Goal: Information Seeking & Learning: Learn about a topic

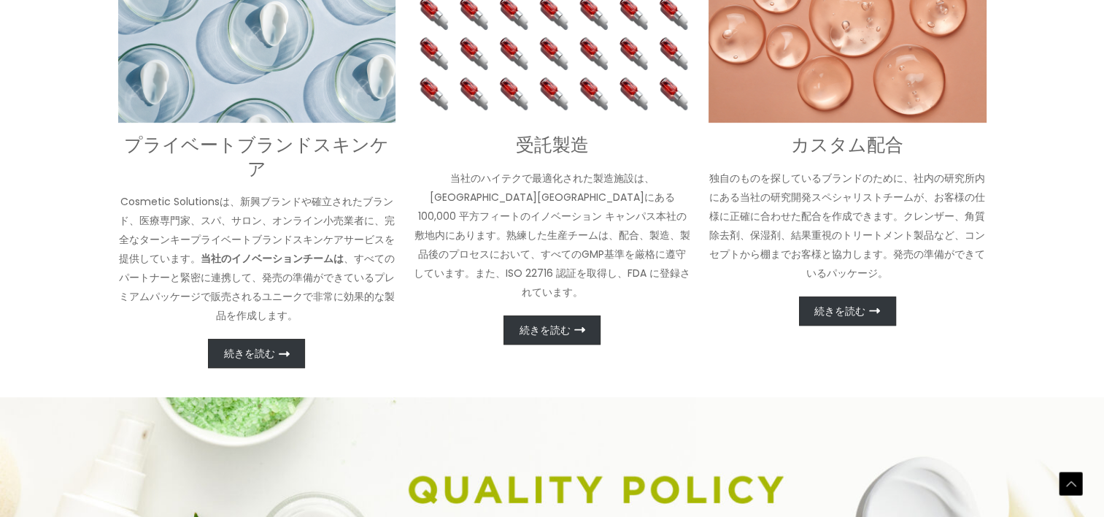
scroll to position [730, 0]
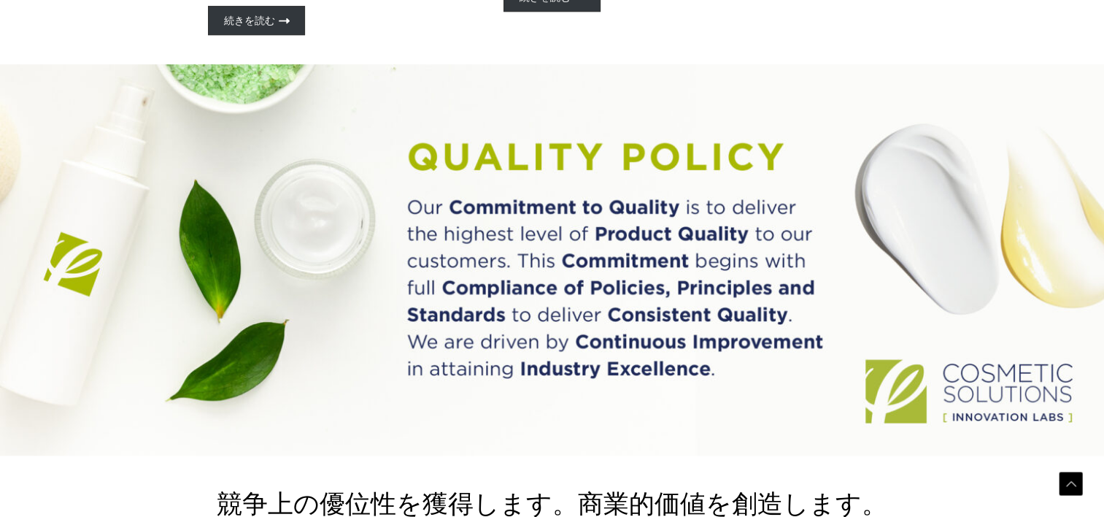
scroll to position [1000, 0]
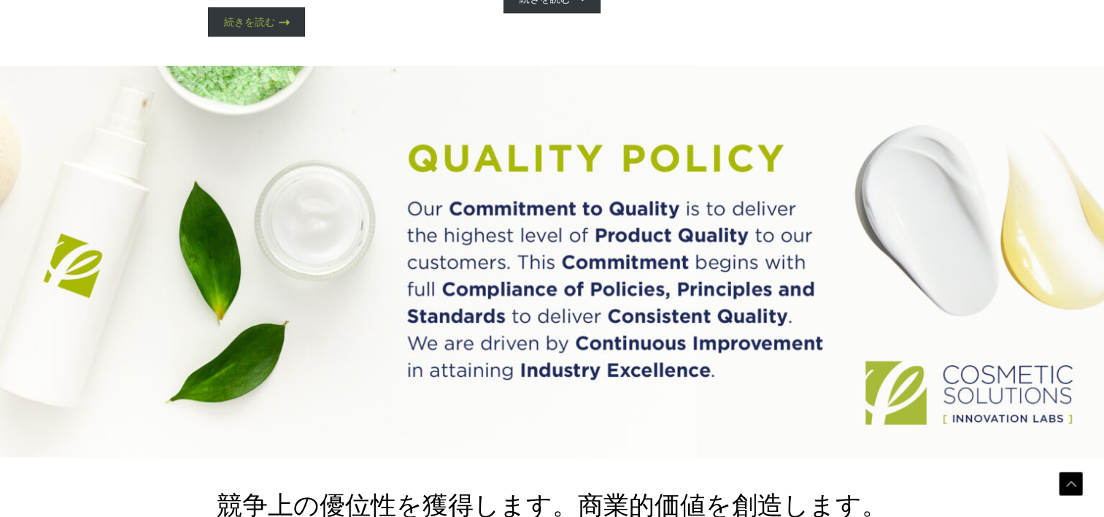
click at [269, 27] on span "続きを読む" at bounding box center [249, 22] width 51 height 10
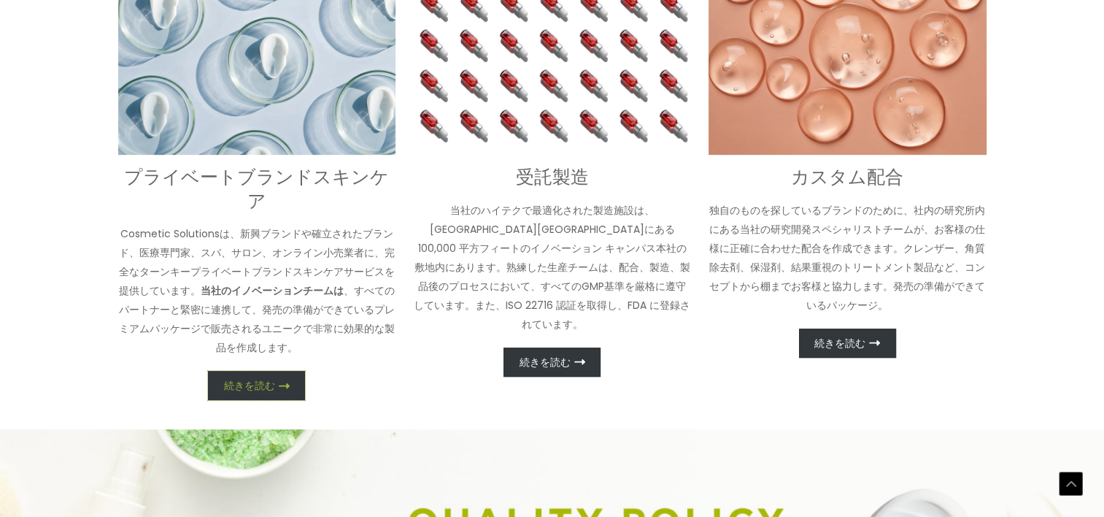
scroll to position [416, 0]
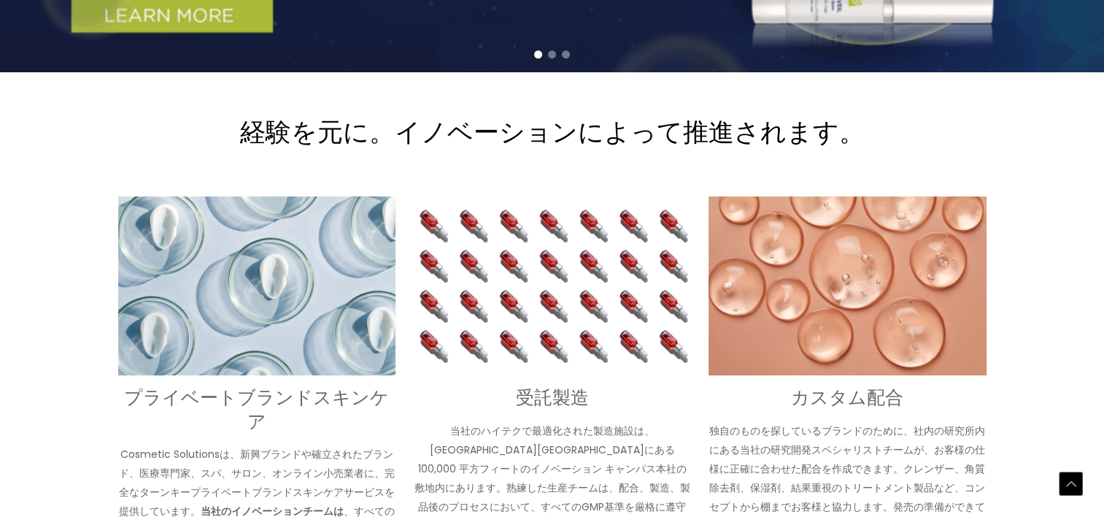
click at [560, 64] on div at bounding box center [552, 54] width 1104 height 19
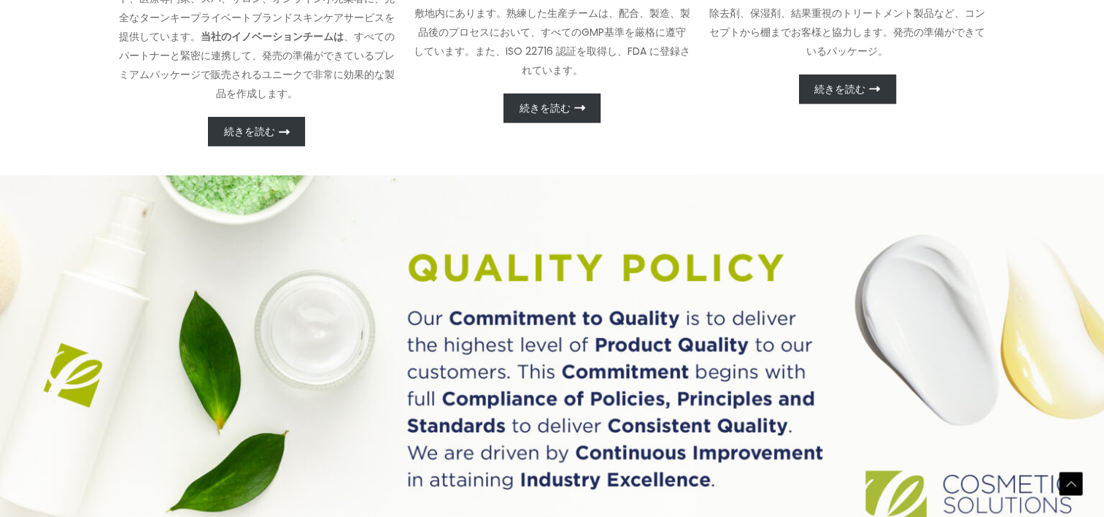
scroll to position [927, 0]
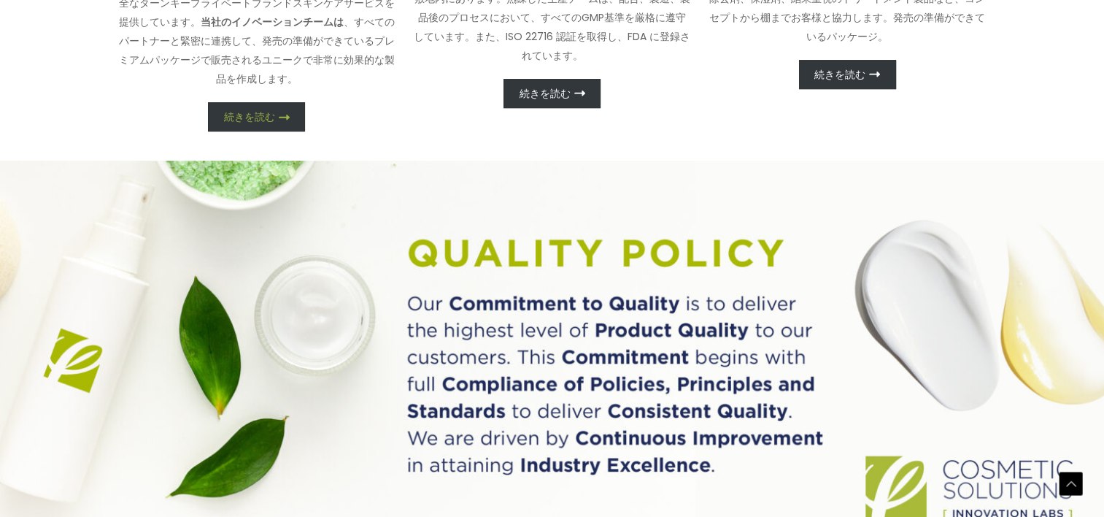
click at [250, 122] on span "続きを読む" at bounding box center [249, 117] width 51 height 10
click at [282, 123] on icon at bounding box center [284, 117] width 11 height 11
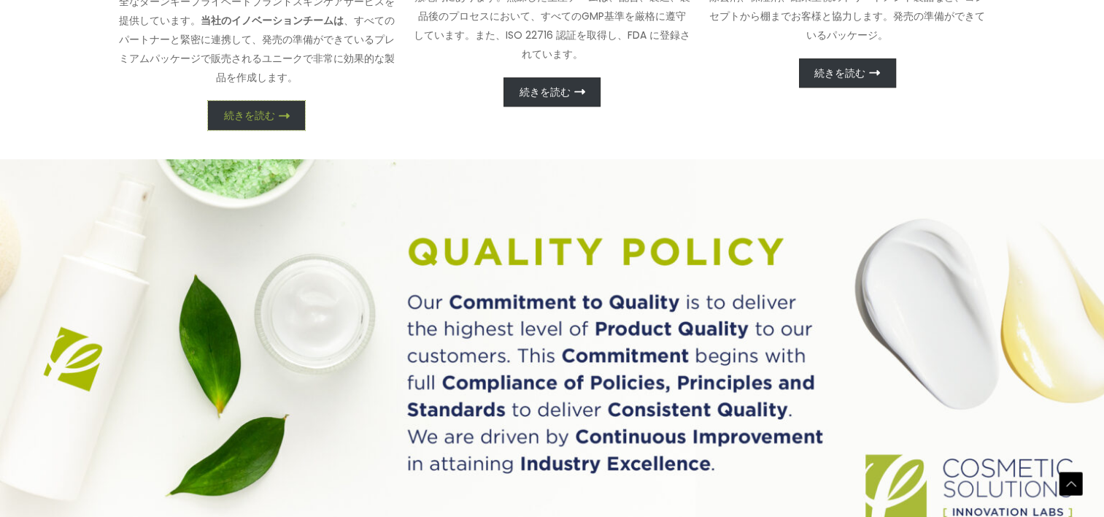
scroll to position [905, 0]
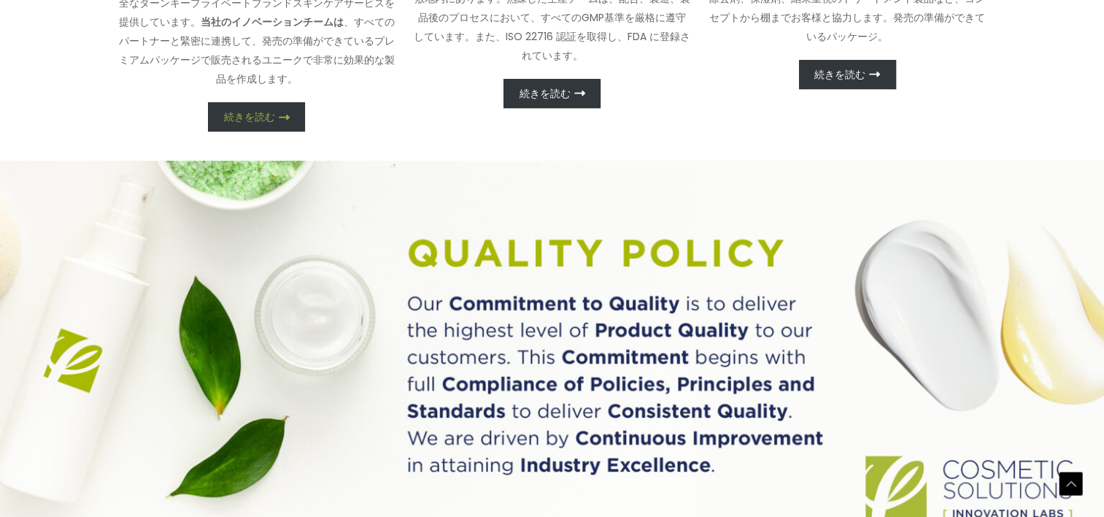
click at [272, 122] on span "続きを読む" at bounding box center [249, 117] width 51 height 10
click at [533, 99] on span "続きを読む" at bounding box center [545, 93] width 51 height 10
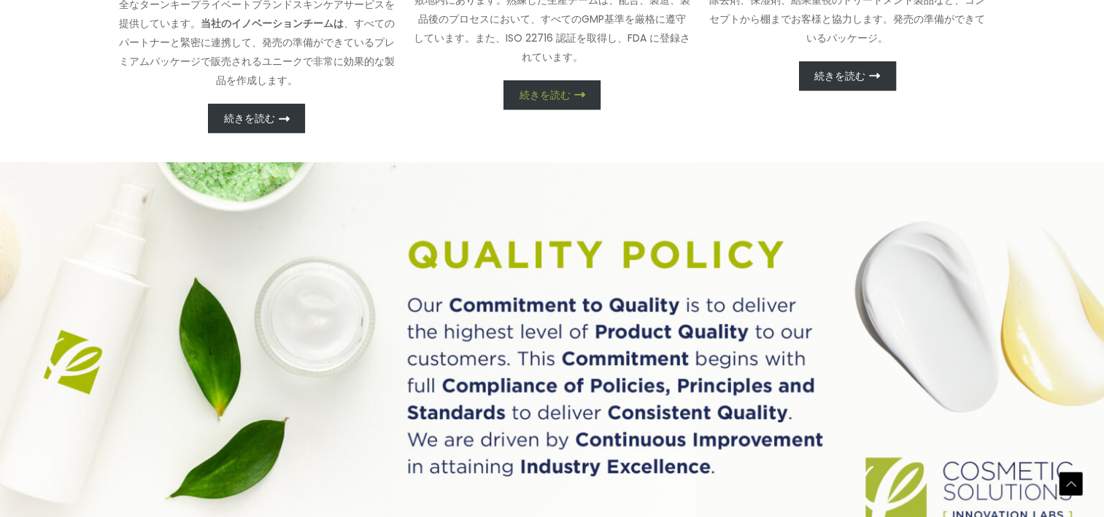
scroll to position [927, 0]
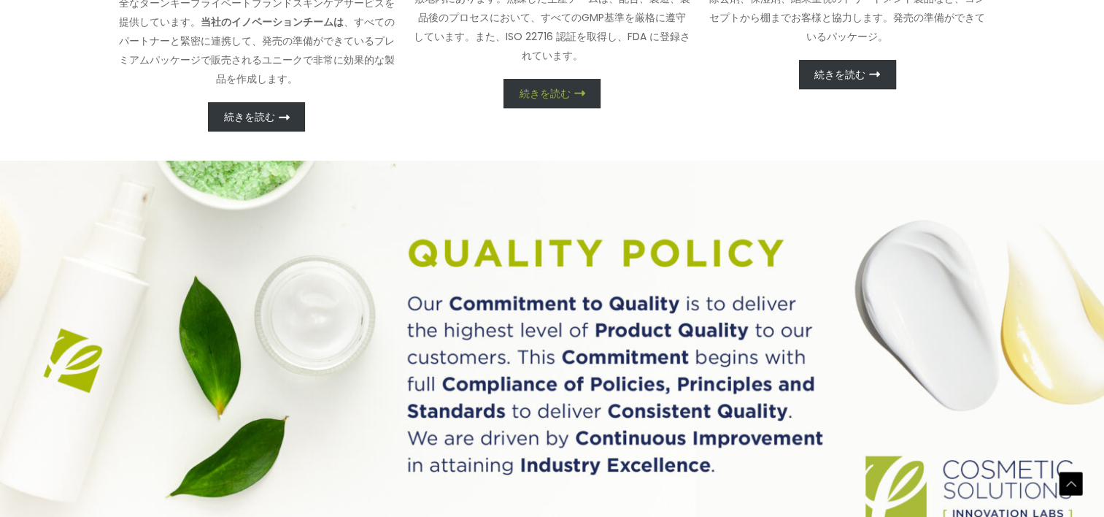
click at [533, 99] on span "続きを読む" at bounding box center [545, 93] width 51 height 10
click at [868, 89] on link "続きを読む" at bounding box center [847, 74] width 97 height 29
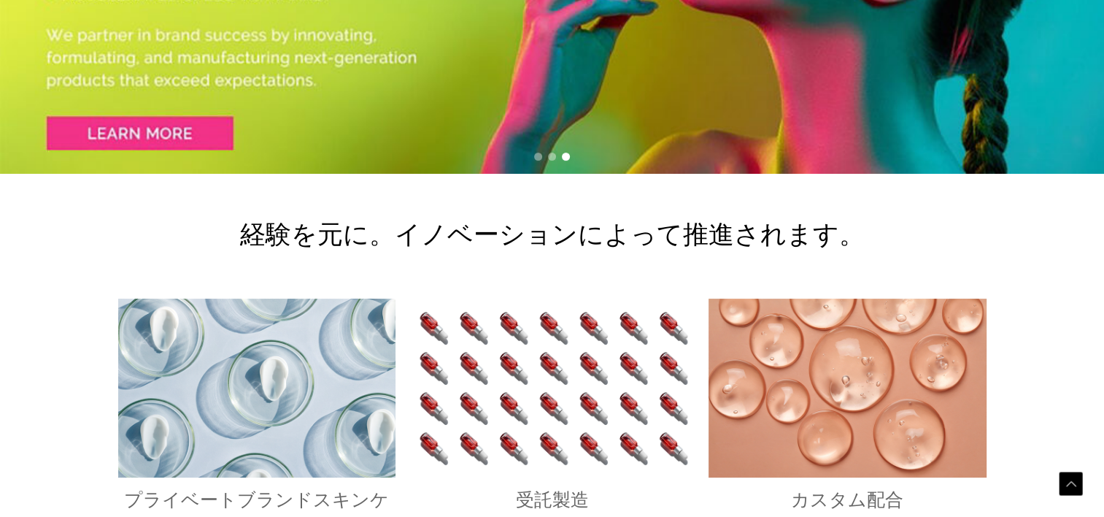
scroll to position [0, 0]
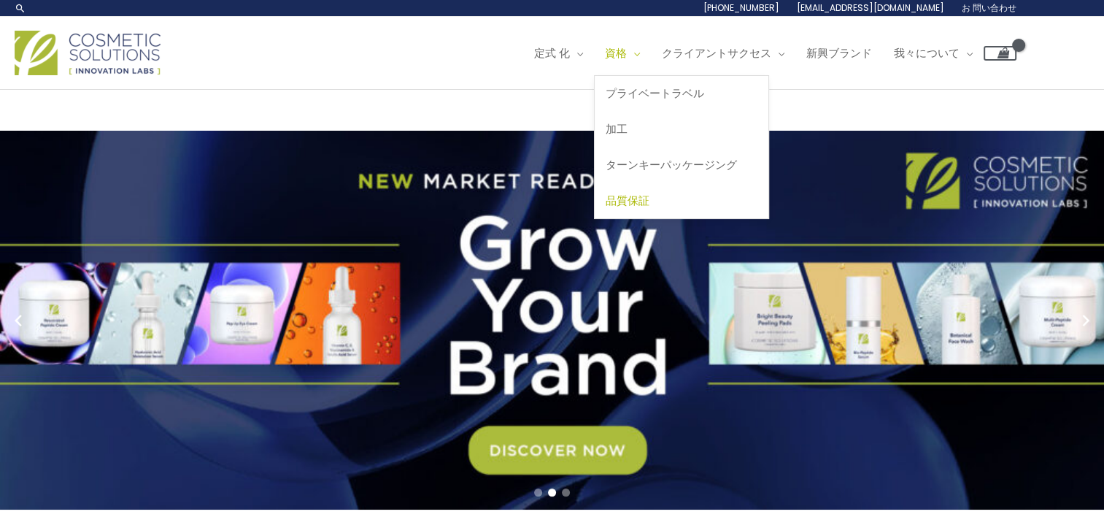
click at [606, 208] on span "品質保証" at bounding box center [628, 200] width 44 height 15
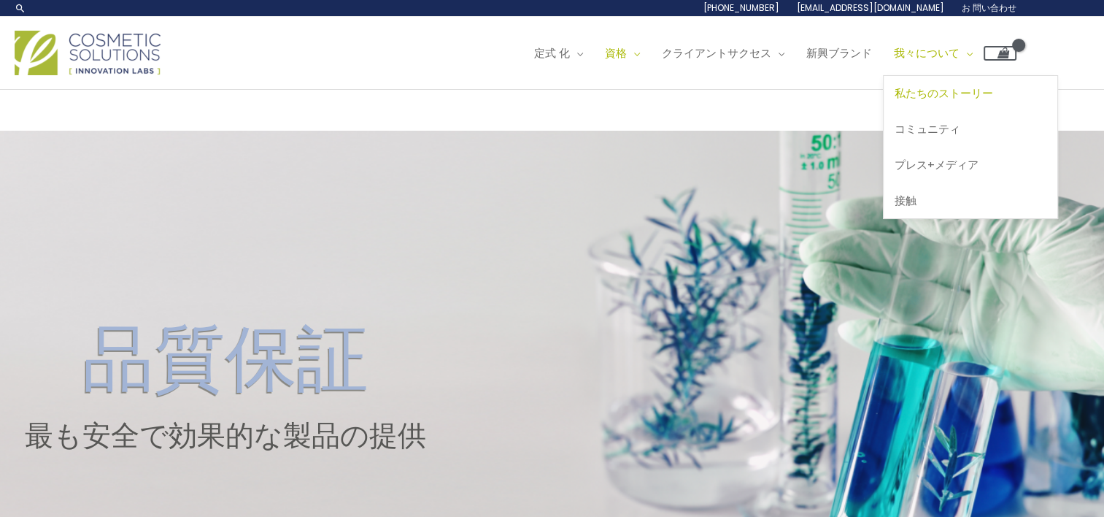
click at [895, 101] on span "私たちのストーリー" at bounding box center [944, 92] width 99 height 15
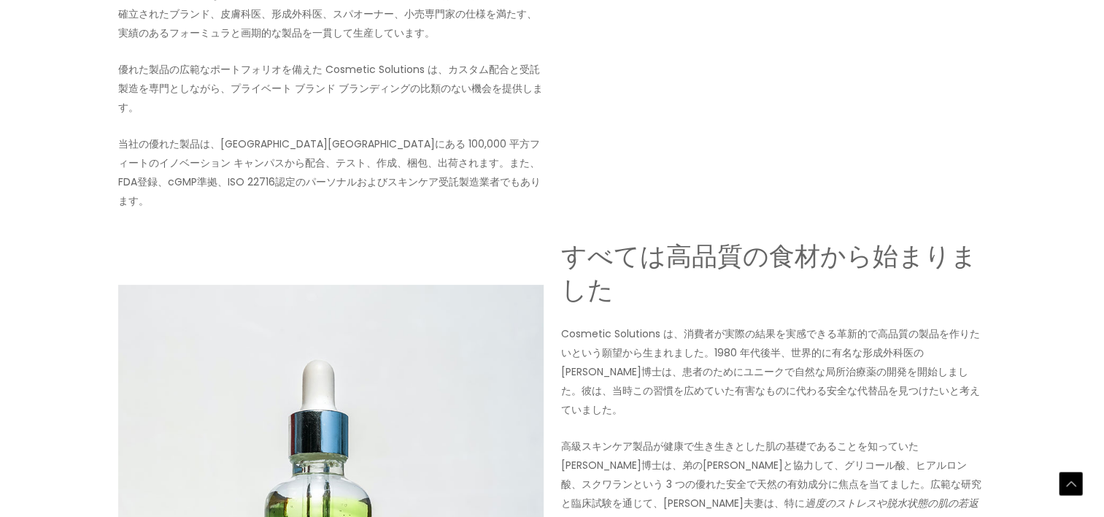
scroll to position [397, 0]
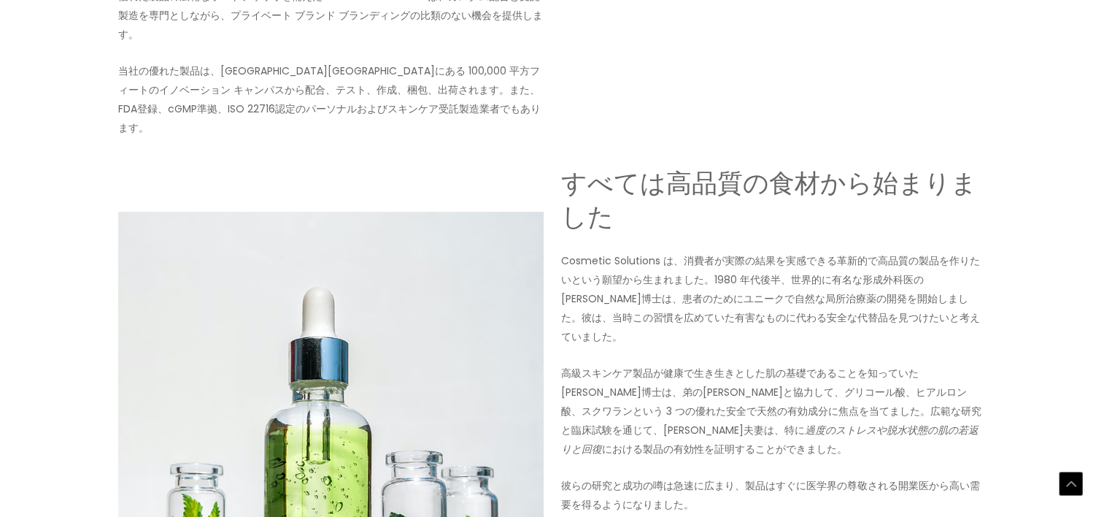
drag, startPoint x: 464, startPoint y: 257, endPoint x: 361, endPoint y: 295, distance: 109.7
drag, startPoint x: 361, startPoint y: 295, endPoint x: 312, endPoint y: 279, distance: 51.5
copy p "新興ブランドや確立されたブランド、皮膚科医、形成外科医、スパオーナー、小売専門家の仕様を満たす、実績のあるフォーミュラと画期的な製品を一貫して生産"
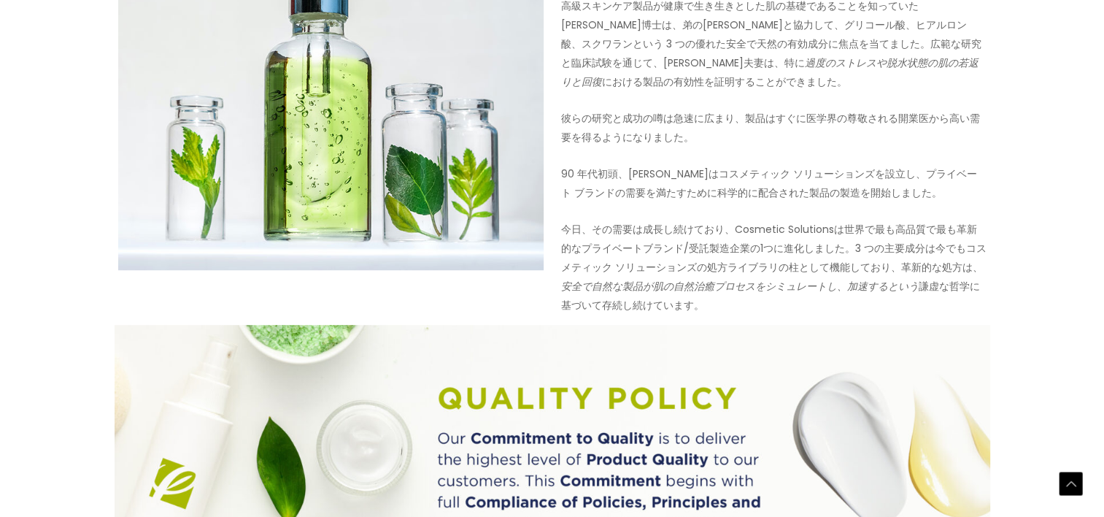
scroll to position [762, 0]
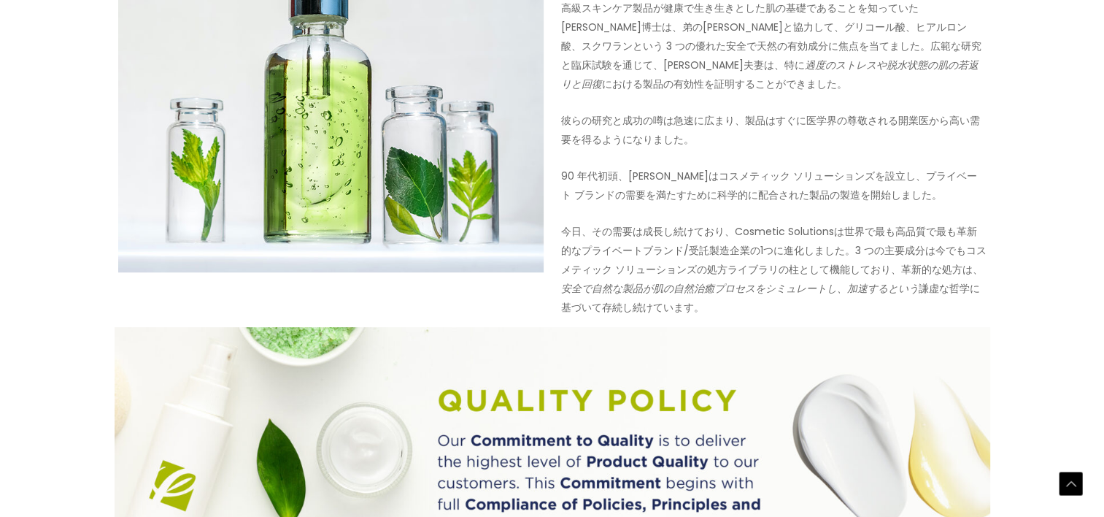
drag, startPoint x: 790, startPoint y: 232, endPoint x: 608, endPoint y: 252, distance: 183.5
drag, startPoint x: 608, startPoint y: 252, endPoint x: 589, endPoint y: 242, distance: 21.2
copy p "世界的に有名な形成外科医のヒルトン ベッカー博士"
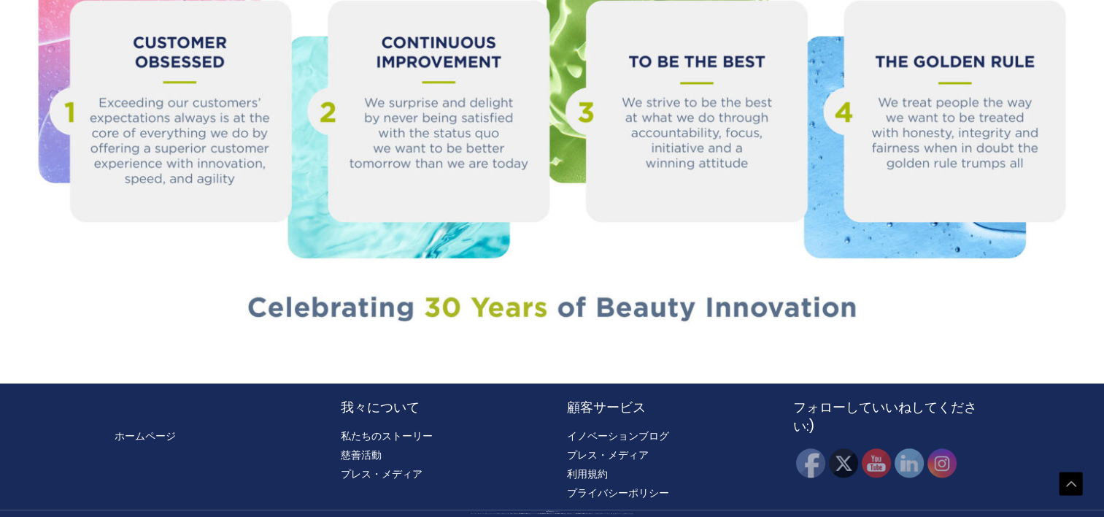
scroll to position [1856, 0]
click at [588, 437] on link "イノベーションブログ" at bounding box center [618, 435] width 102 height 15
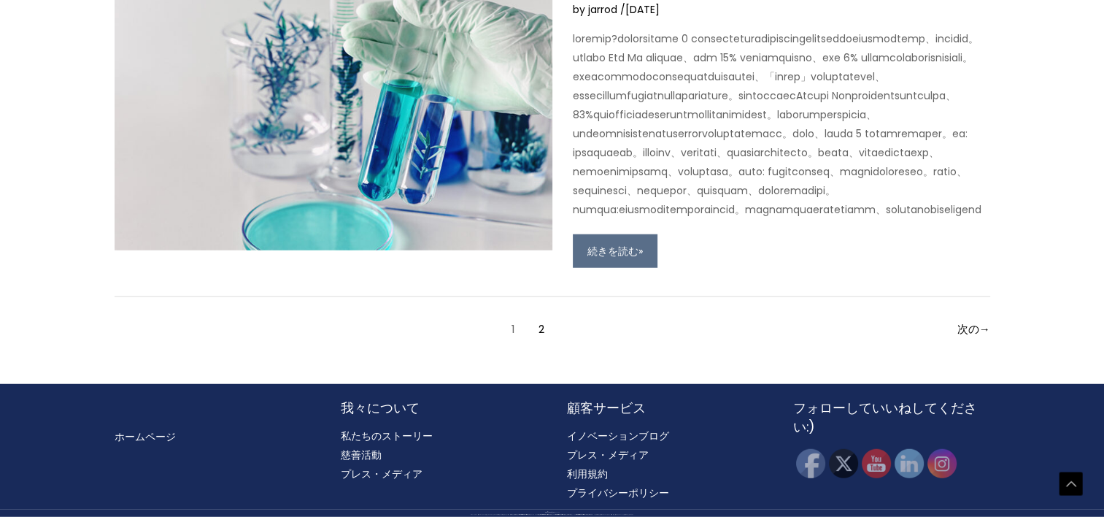
scroll to position [4647, 0]
